Goal: Task Accomplishment & Management: Manage account settings

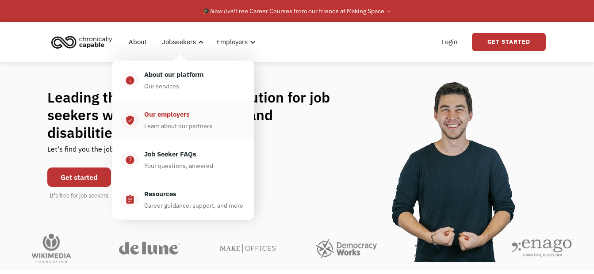
click at [172, 114] on div "Our employers" at bounding box center [167, 114] width 46 height 11
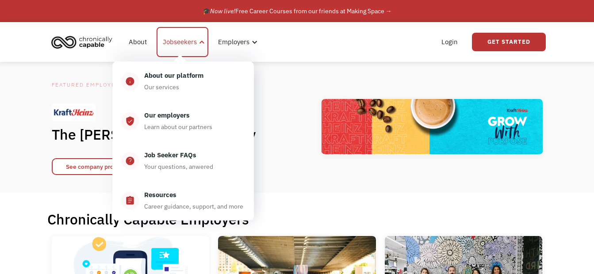
click at [163, 46] on div "Jobseekers" at bounding box center [180, 42] width 34 height 11
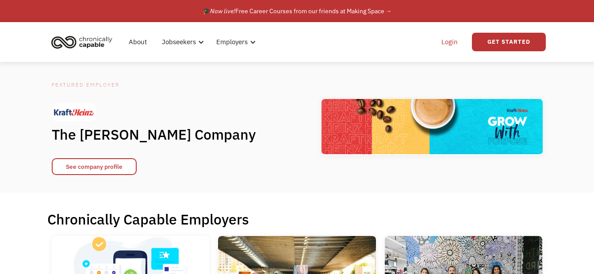
click at [453, 42] on link "Login" at bounding box center [449, 42] width 27 height 28
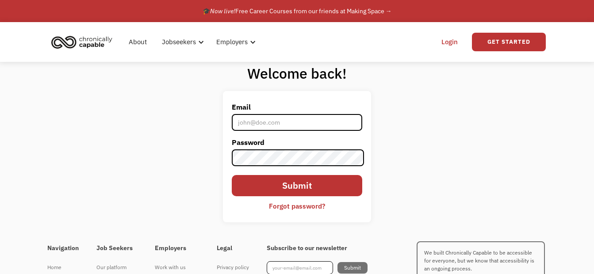
click at [292, 124] on input "Email" at bounding box center [297, 122] width 131 height 17
type input "[EMAIL_ADDRESS][DOMAIN_NAME]"
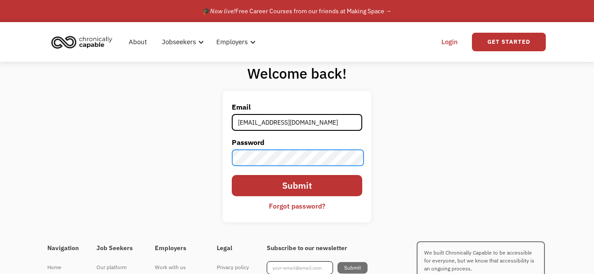
click at [232, 175] on input "Submit" at bounding box center [297, 186] width 131 height 22
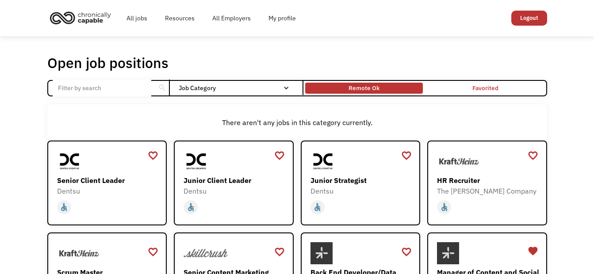
click at [368, 90] on div "Remote Ok" at bounding box center [363, 88] width 31 height 11
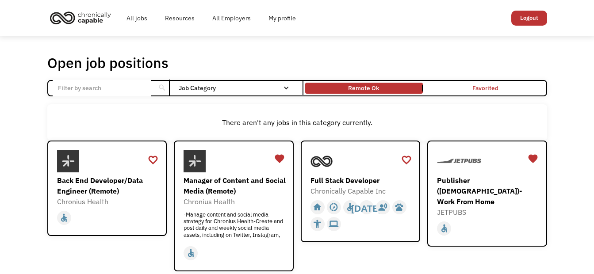
click at [296, 110] on div "There aren't any jobs in this category currently." at bounding box center [296, 122] width 499 height 36
